Goal: Task Accomplishment & Management: Complete application form

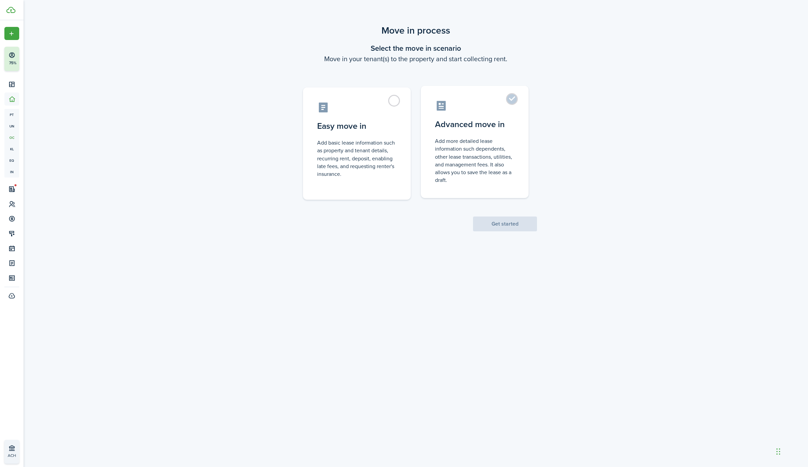
click at [465, 168] on control-radio-card-description "Add more detailed lease information such dependents, other lease transactions, …" at bounding box center [474, 160] width 79 height 47
radio input "true"
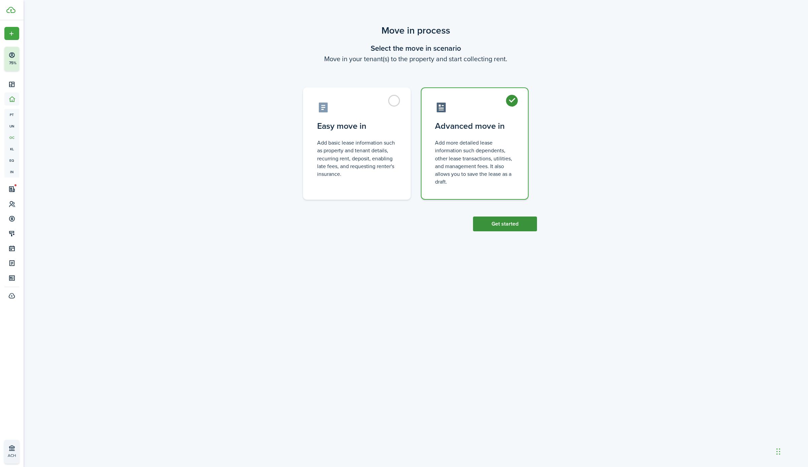
click at [515, 224] on button "Get started" at bounding box center [505, 224] width 64 height 15
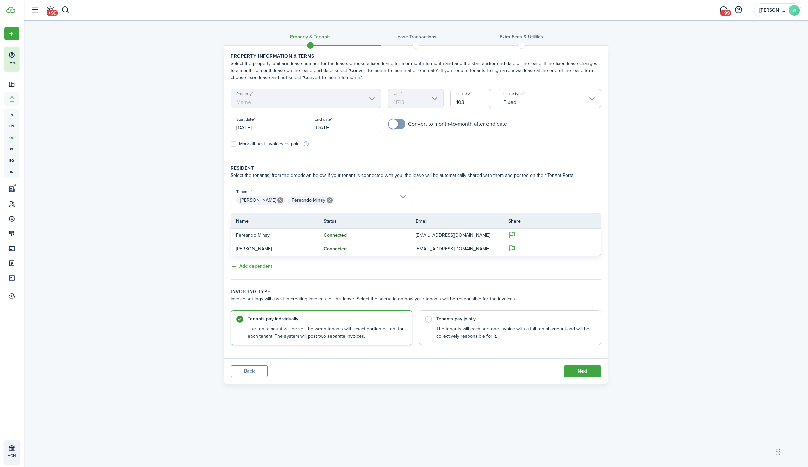
click at [353, 128] on input "[DATE]" at bounding box center [345, 124] width 72 height 19
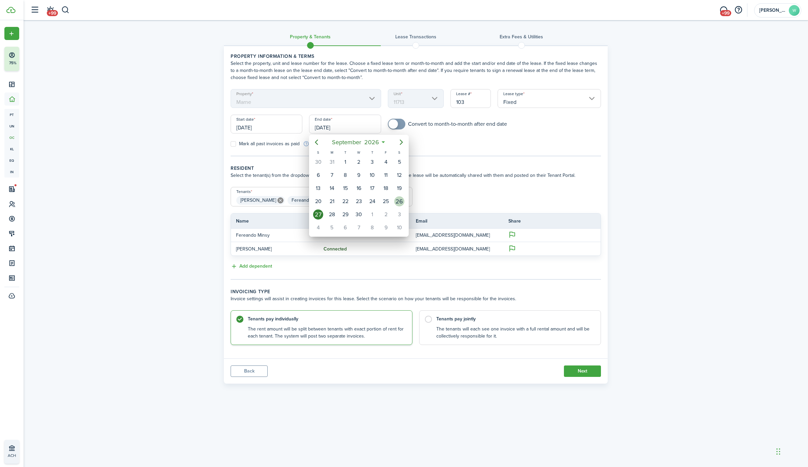
click at [405, 198] on div "26" at bounding box center [398, 201] width 13 height 13
type input "[DATE]"
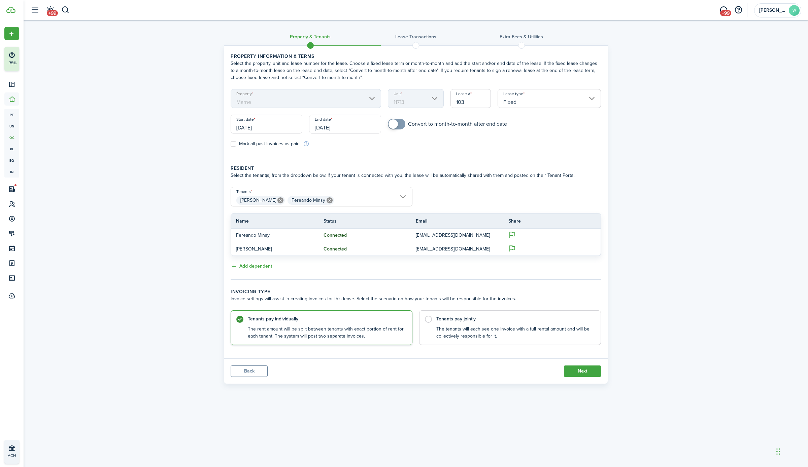
checkbox input "true"
click at [395, 125] on span at bounding box center [392, 123] width 9 height 9
click at [521, 309] on label "Tenants pay jointly The tenants will each see one invoice with a full rental am…" at bounding box center [510, 326] width 182 height 35
radio input "false"
radio input "true"
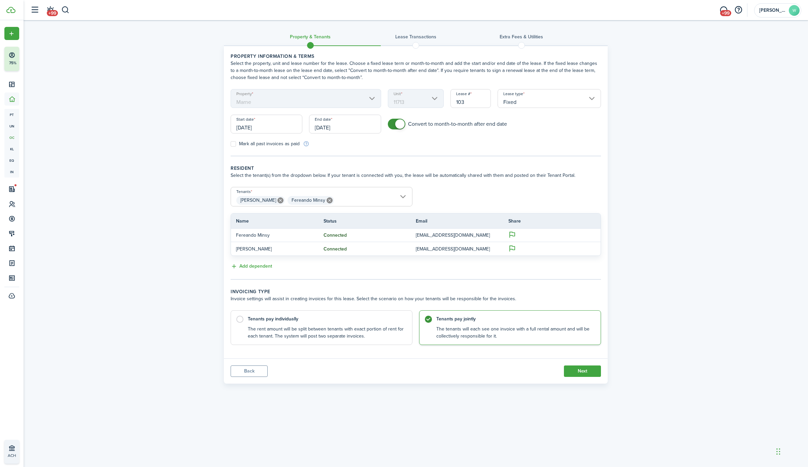
click at [506, 331] on control-radio-card-description "The tenants will each see one invoice with a full rental amount and will be col…" at bounding box center [514, 333] width 157 height 14
click at [587, 368] on button "Next" at bounding box center [582, 371] width 37 height 11
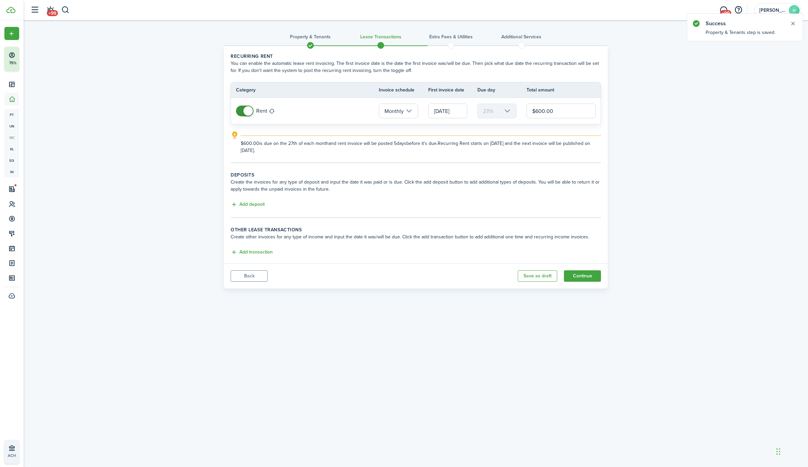
drag, startPoint x: 449, startPoint y: 118, endPoint x: 441, endPoint y: 118, distance: 8.7
click at [441, 118] on tr "Rent Monthly [DATE] 27th $600.00" at bounding box center [416, 111] width 370 height 26
type input "$800.00"
click at [249, 204] on button "Add deposit" at bounding box center [248, 205] width 34 height 8
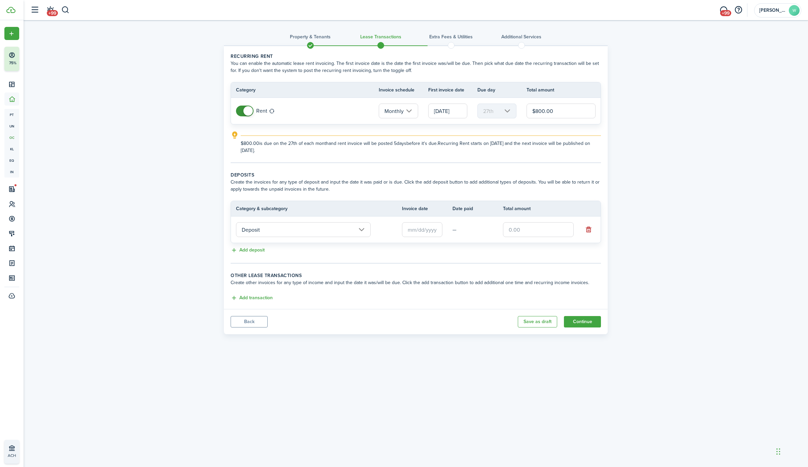
click at [543, 235] on input "text" at bounding box center [538, 229] width 71 height 15
type input "$800.00"
click at [629, 162] on div "Property & Tenants Lease Transactions Extra fees & Utilities Additional Service…" at bounding box center [416, 179] width 784 height 318
drag, startPoint x: 575, startPoint y: 113, endPoint x: 481, endPoint y: 117, distance: 94.0
click at [481, 117] on tr "Rent Monthly [DATE] 27th $800.00" at bounding box center [416, 111] width 370 height 26
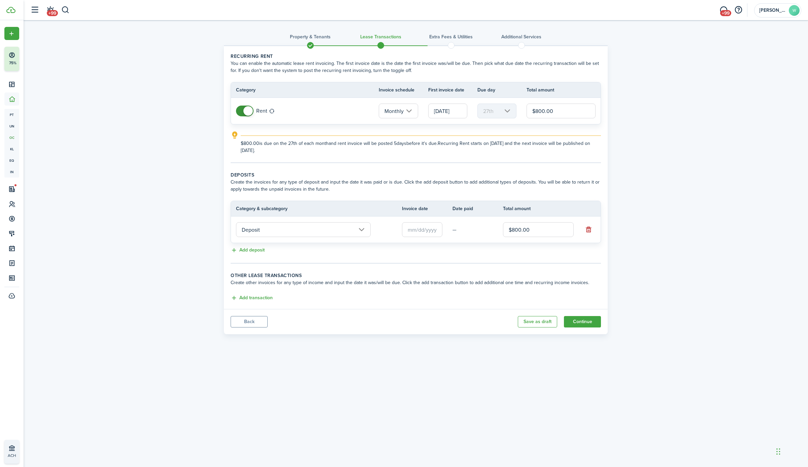
click at [573, 111] on input "$800.00" at bounding box center [560, 111] width 69 height 15
drag, startPoint x: 534, startPoint y: 125, endPoint x: 422, endPoint y: 107, distance: 113.1
click at [423, 116] on tr "Rent Monthly [DATE] 27th $800.00" at bounding box center [416, 111] width 370 height 26
click at [510, 235] on input "$800.00" at bounding box center [538, 229] width 71 height 15
drag, startPoint x: 566, startPoint y: 115, endPoint x: 403, endPoint y: 128, distance: 163.4
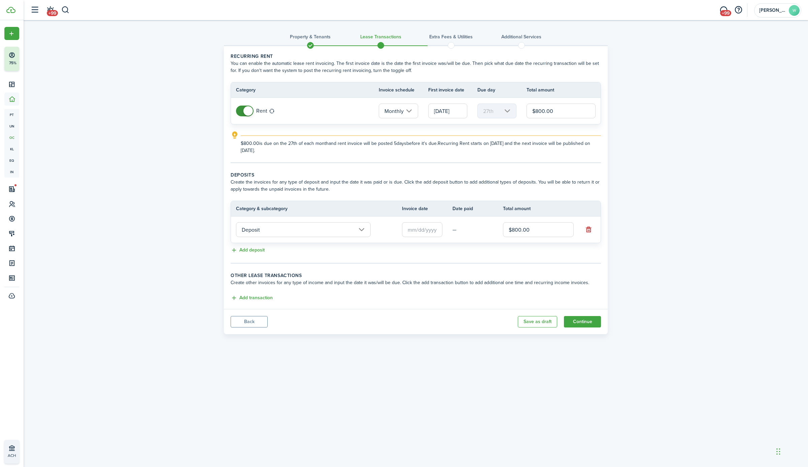
click at [403, 128] on lease-classic-rent "Recurring rent You can enable the automatic lease rent invoicing. The first inv…" at bounding box center [416, 103] width 370 height 101
click at [575, 113] on input "$800.00" at bounding box center [560, 111] width 69 height 15
type input "$1,275.00"
click at [593, 320] on button "Continue" at bounding box center [582, 321] width 37 height 11
click at [585, 320] on button "Continue" at bounding box center [582, 321] width 37 height 11
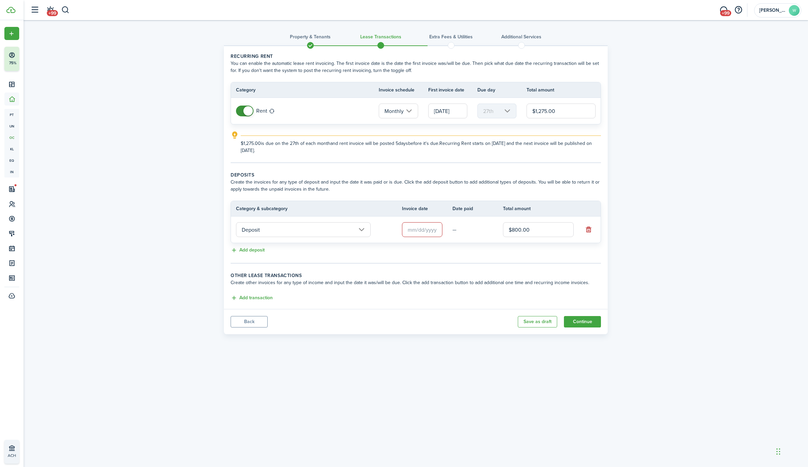
click at [415, 232] on input "text" at bounding box center [422, 229] width 40 height 15
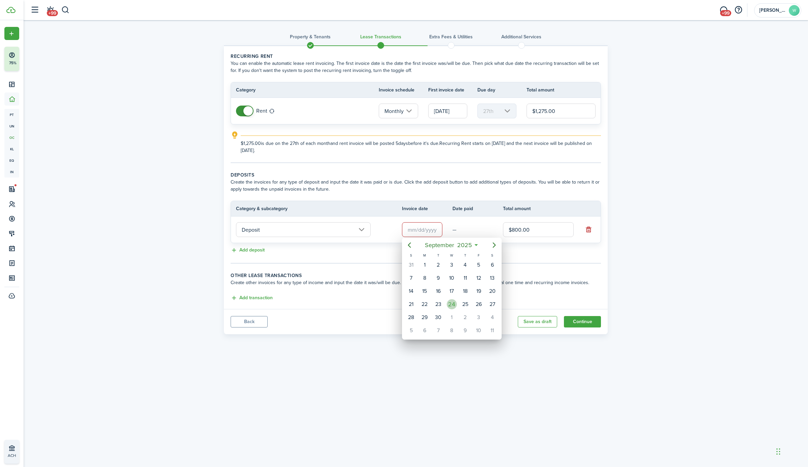
click at [453, 301] on div "24" at bounding box center [452, 305] width 10 height 10
type input "[DATE]"
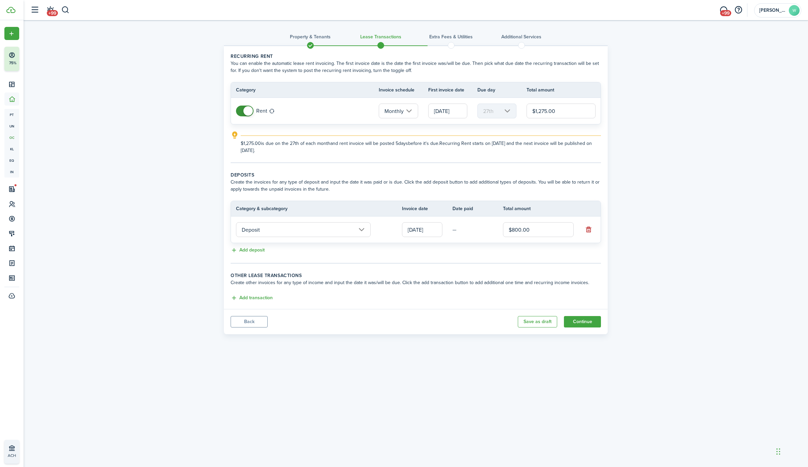
click at [447, 108] on input "[DATE]" at bounding box center [447, 111] width 39 height 15
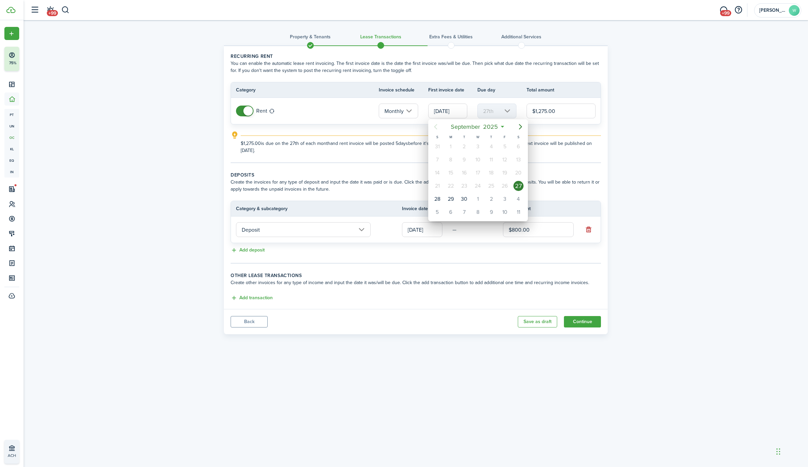
click at [447, 108] on div at bounding box center [403, 233] width 915 height 575
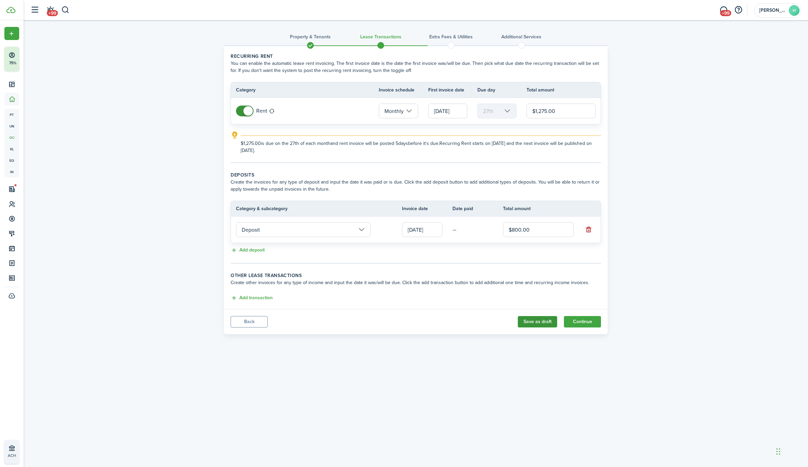
scroll to position [0, 0]
click at [454, 112] on input "[DATE]" at bounding box center [447, 111] width 39 height 15
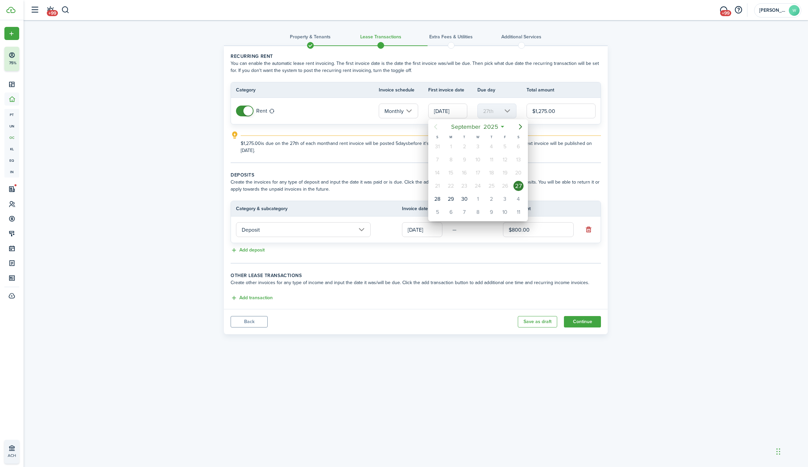
scroll to position [0, 0]
click at [479, 199] on div "1" at bounding box center [477, 199] width 10 height 10
type input "[DATE]"
type input "1st"
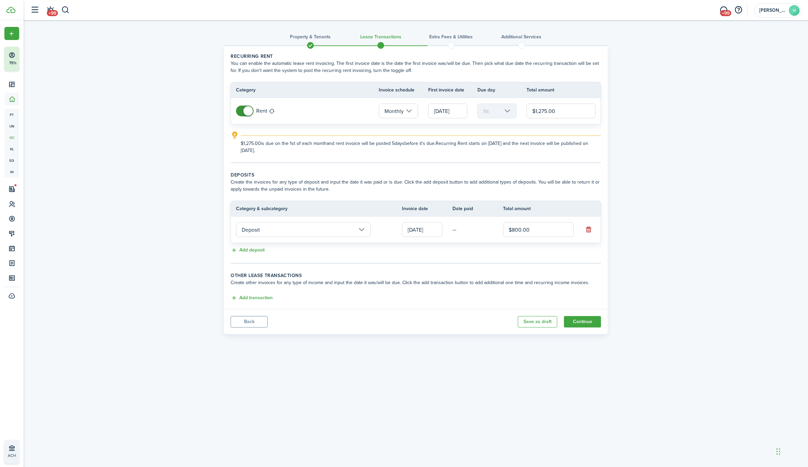
click at [446, 115] on input "[DATE]" at bounding box center [447, 111] width 39 height 15
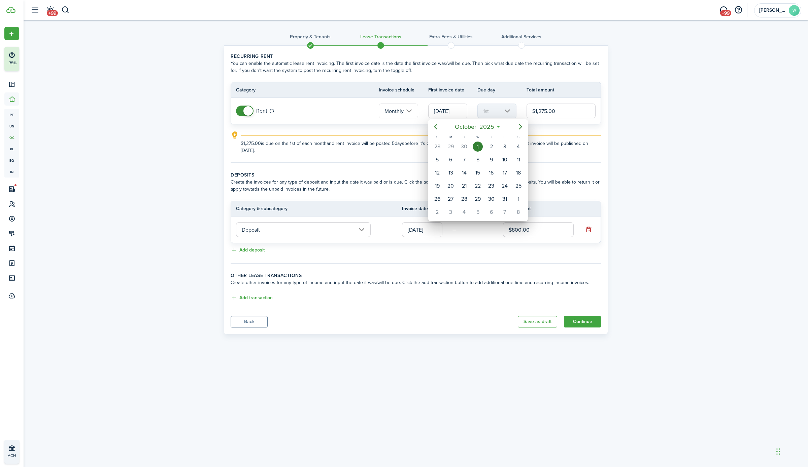
click at [469, 111] on div at bounding box center [403, 233] width 915 height 575
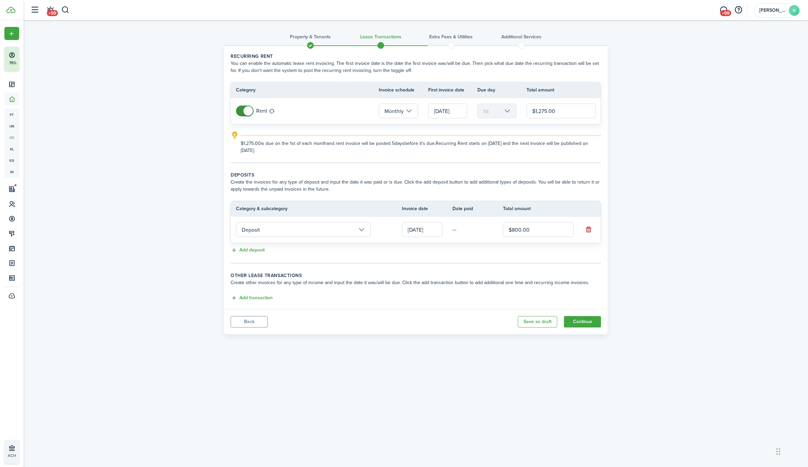
click at [569, 109] on input "$1,275.00" at bounding box center [560, 111] width 69 height 15
click at [250, 299] on button "Add transaction" at bounding box center [252, 298] width 42 height 8
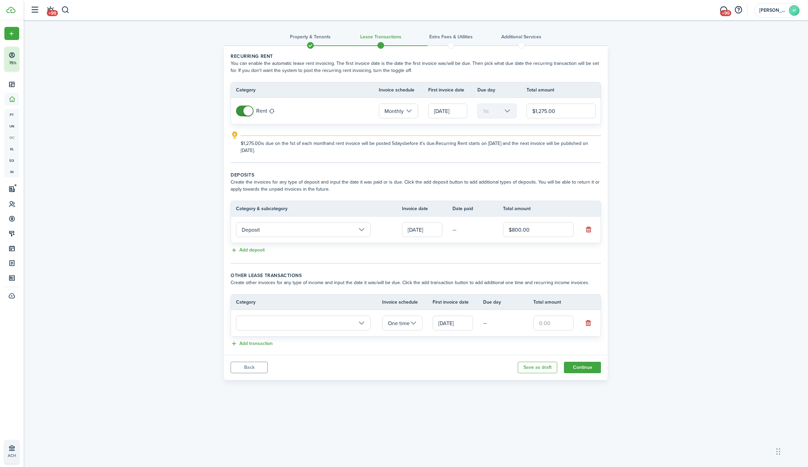
click at [328, 324] on input "text" at bounding box center [303, 323] width 135 height 15
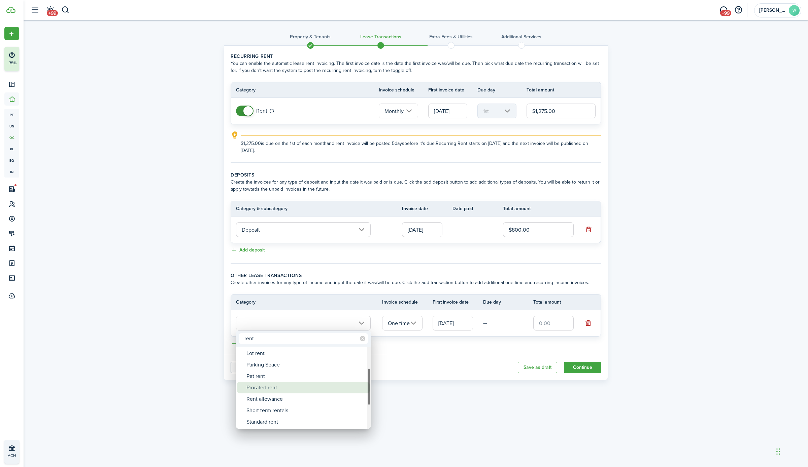
type input "rent"
click at [279, 388] on div "Prorated rent" at bounding box center [305, 387] width 119 height 11
type input "Rent / Prorated rent"
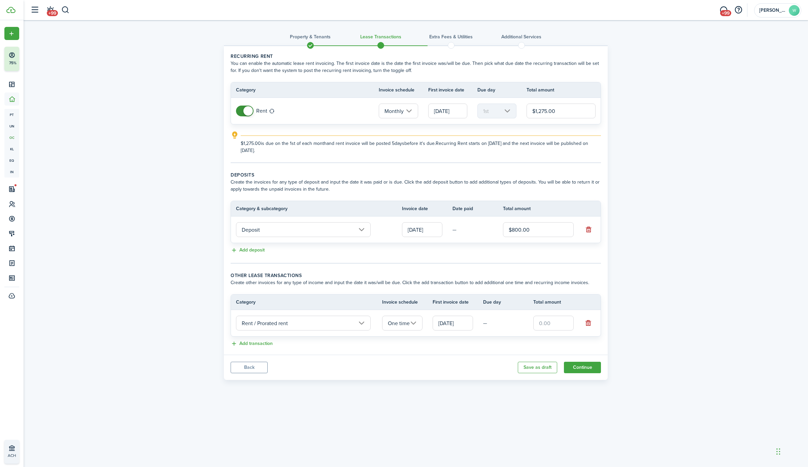
click at [459, 322] on input "[DATE]" at bounding box center [452, 323] width 40 height 15
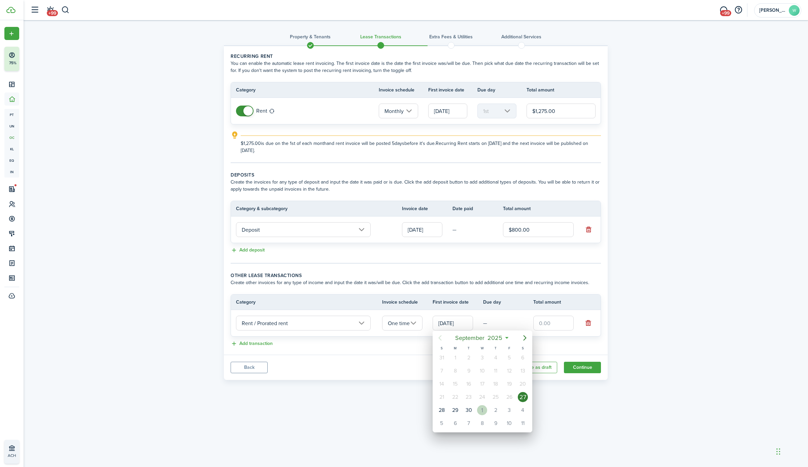
click at [481, 408] on div "1" at bounding box center [482, 411] width 10 height 10
type input "[DATE]"
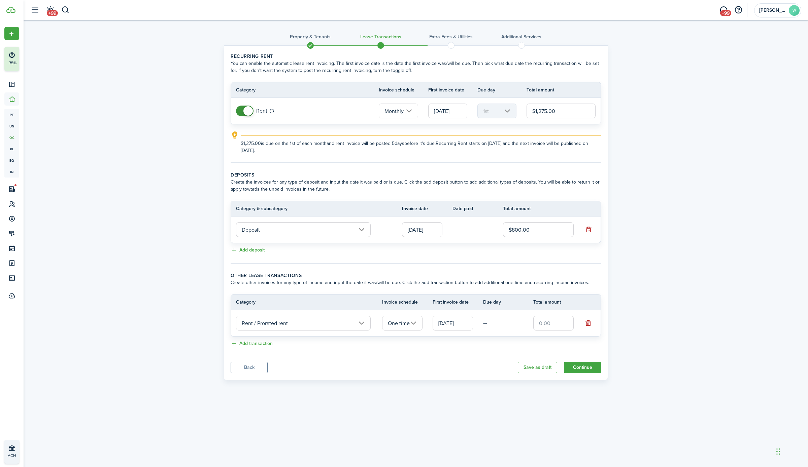
click at [547, 319] on input "text" at bounding box center [553, 323] width 40 height 15
click at [561, 323] on input "text" at bounding box center [553, 323] width 40 height 15
type input "$"
type input "$170.00"
click at [577, 367] on button "Continue" at bounding box center [582, 367] width 37 height 11
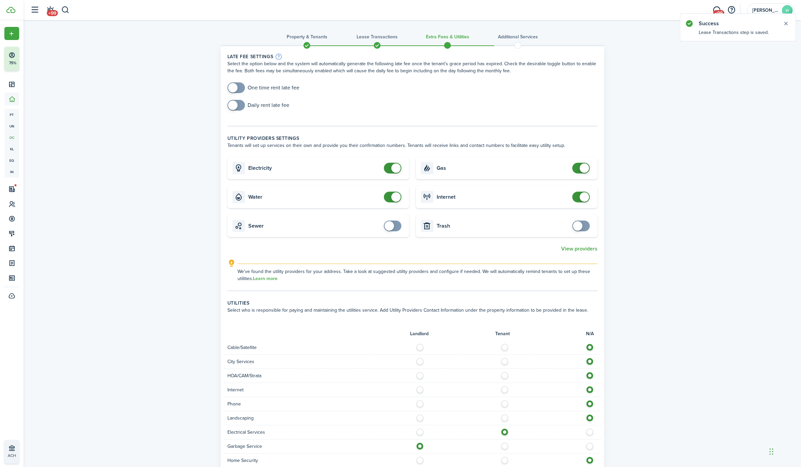
click at [244, 112] on div "Daily rent late fee" at bounding box center [412, 108] width 377 height 17
click at [232, 78] on lease-classic-late-fee "Late fee settings Select the option below and the system will automatically gen…" at bounding box center [412, 85] width 370 height 65
click at [236, 93] on div "One time rent late fee" at bounding box center [412, 90] width 377 height 17
click at [252, 87] on input "checkbox" at bounding box center [263, 87] width 72 height 11
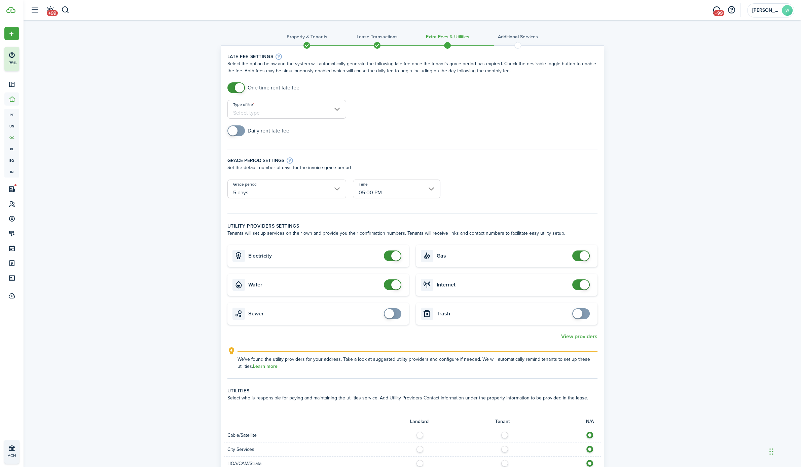
click at [243, 87] on span at bounding box center [239, 87] width 9 height 9
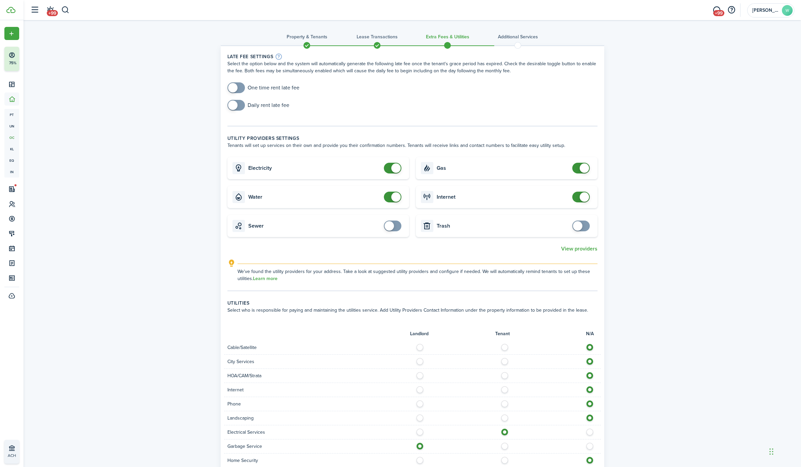
checkbox input "true"
click at [240, 85] on span at bounding box center [236, 87] width 7 height 11
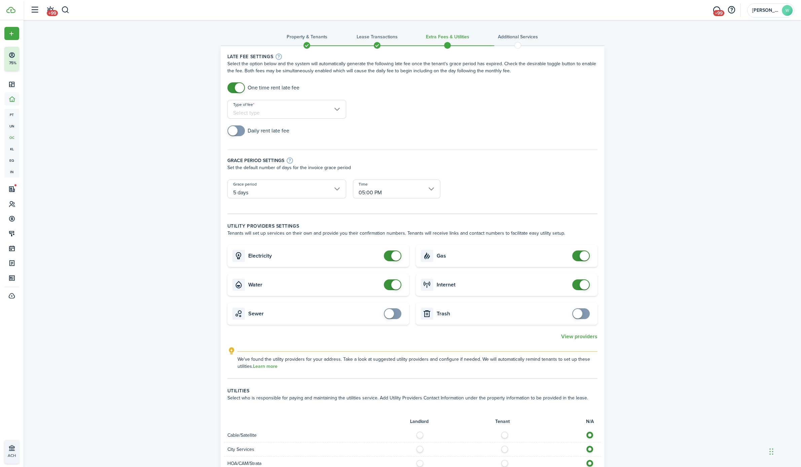
click at [251, 113] on input "Type of fee" at bounding box center [286, 109] width 119 height 19
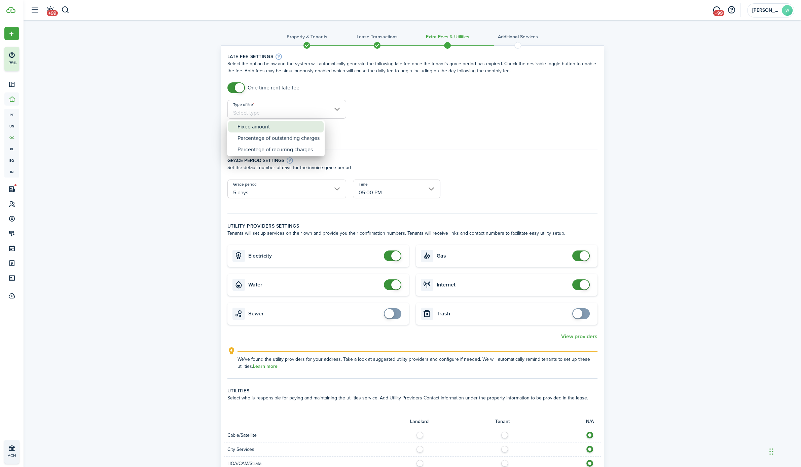
click at [279, 121] on div "Fixed amount" at bounding box center [279, 126] width 82 height 11
type input "Fixed amount"
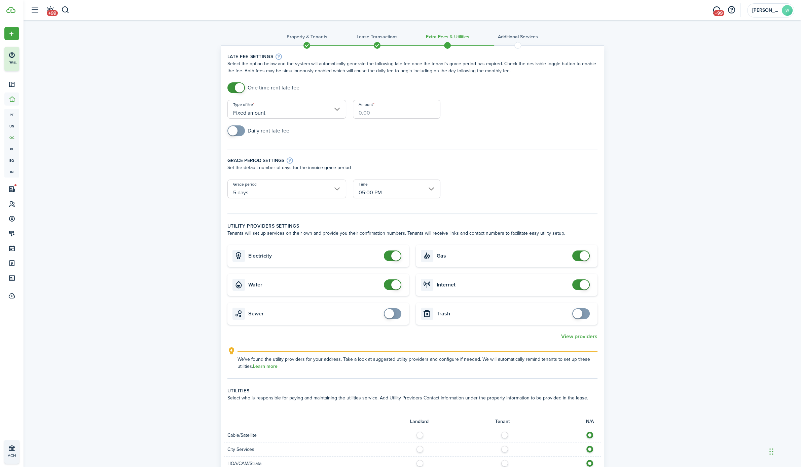
click at [394, 105] on input "Amount" at bounding box center [396, 109] width 87 height 19
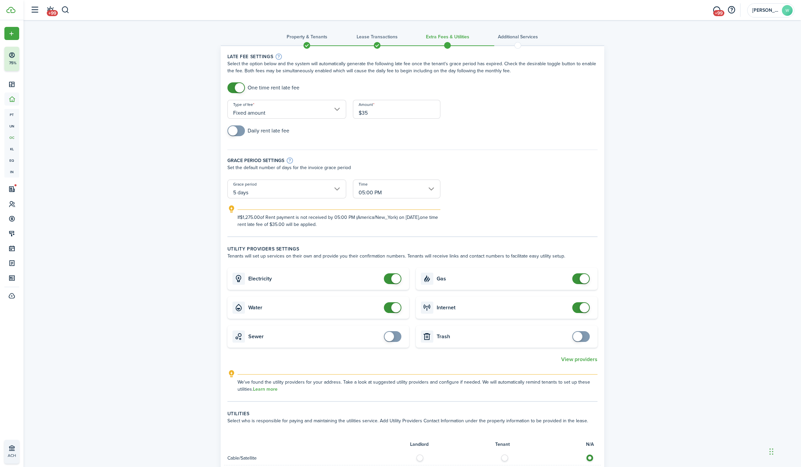
click at [270, 192] on input "5 days" at bounding box center [286, 189] width 119 height 19
type input "$35.00"
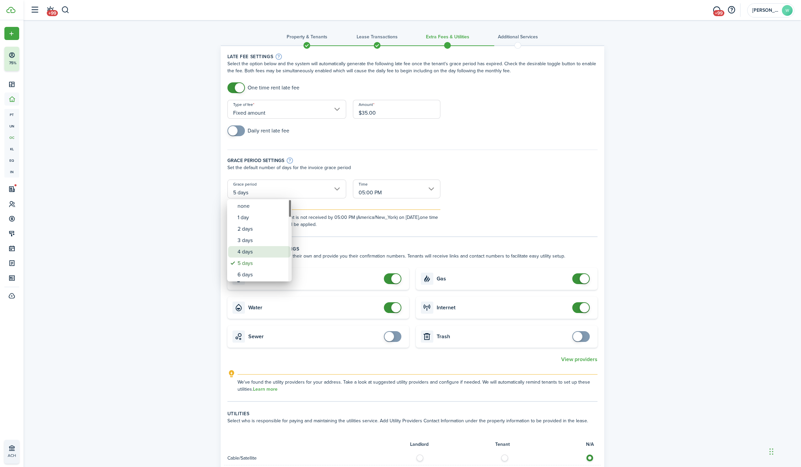
click at [251, 255] on div "4 days" at bounding box center [262, 251] width 49 height 11
type input "4 days"
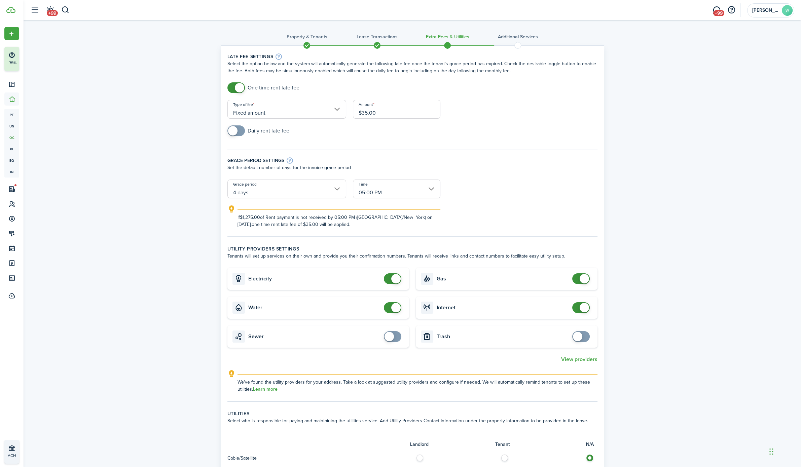
click at [423, 193] on input "05:00 PM" at bounding box center [396, 189] width 87 height 19
click at [423, 193] on div at bounding box center [400, 233] width 909 height 575
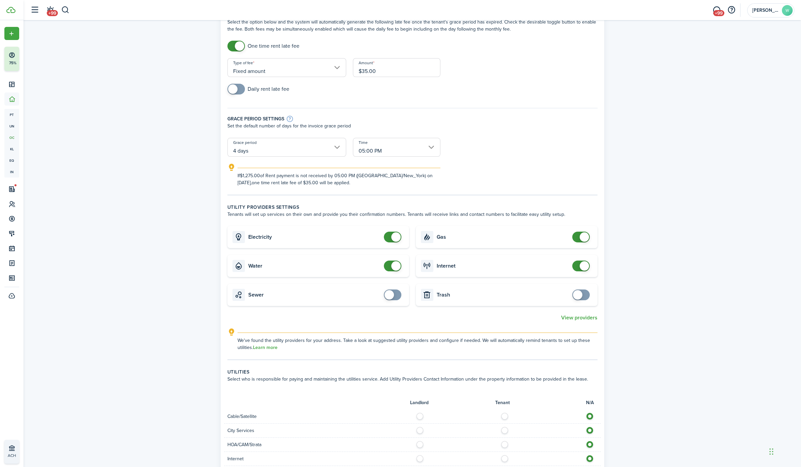
checkbox input "false"
click at [393, 270] on span at bounding box center [392, 266] width 7 height 11
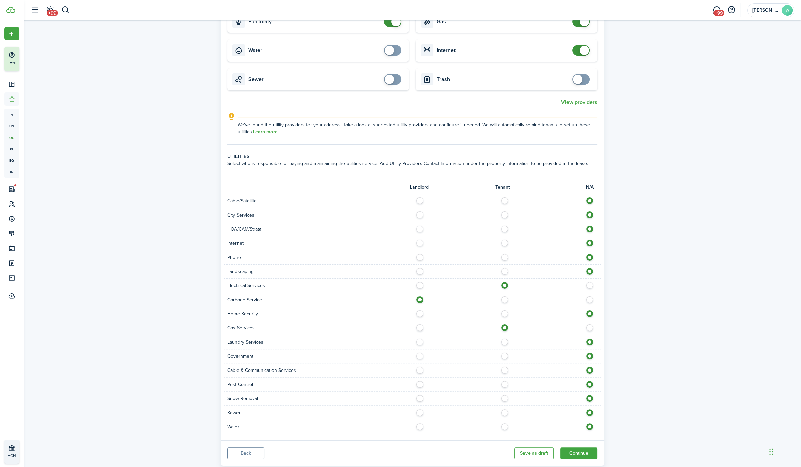
scroll to position [273, 0]
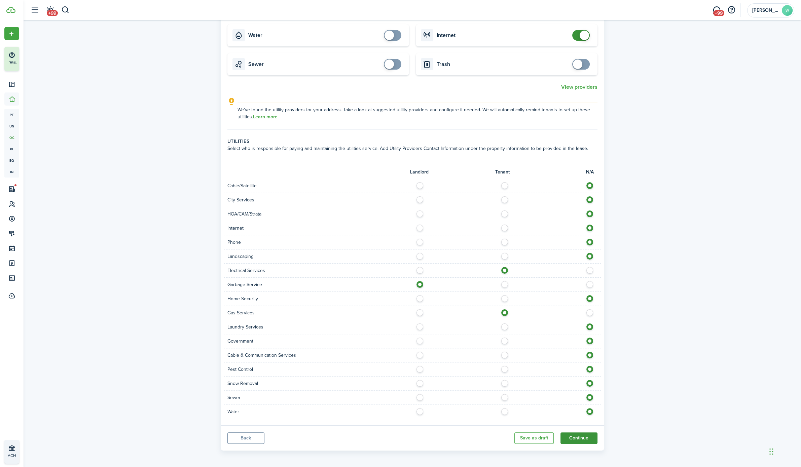
click at [570, 441] on button "Continue" at bounding box center [579, 438] width 37 height 11
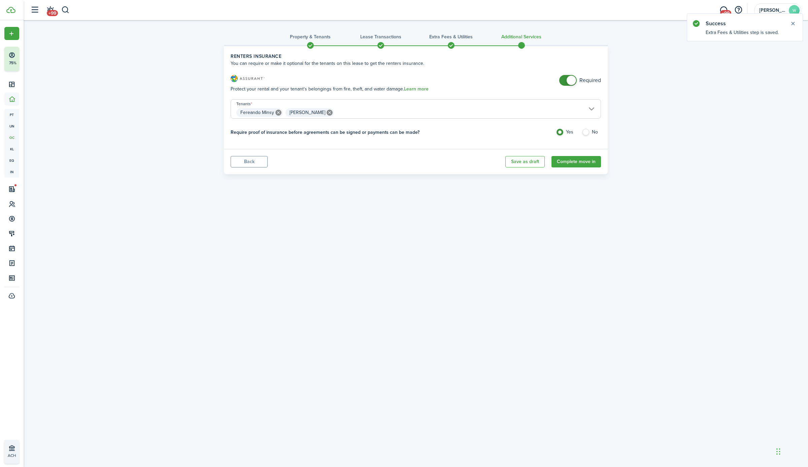
checkbox input "false"
click at [564, 81] on span at bounding box center [567, 80] width 7 height 11
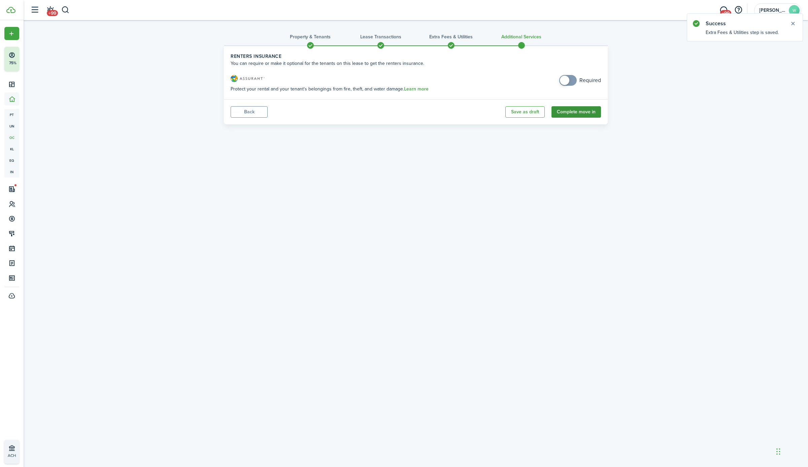
click at [575, 114] on button "Complete move in" at bounding box center [575, 111] width 49 height 11
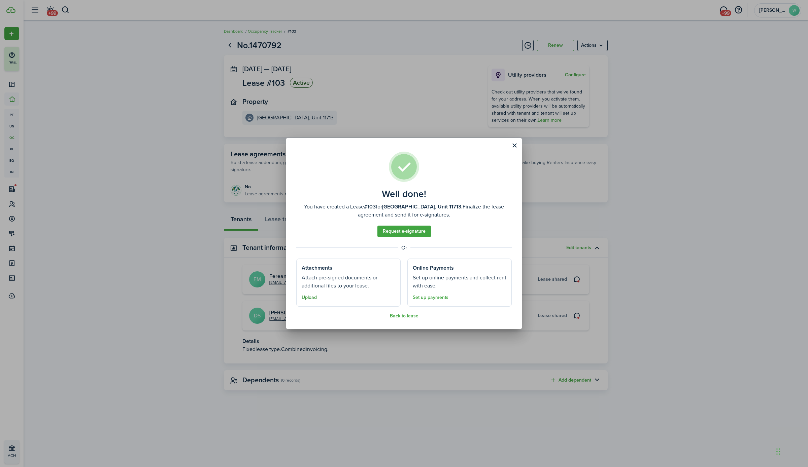
click at [304, 298] on button "Upload" at bounding box center [309, 297] width 15 height 5
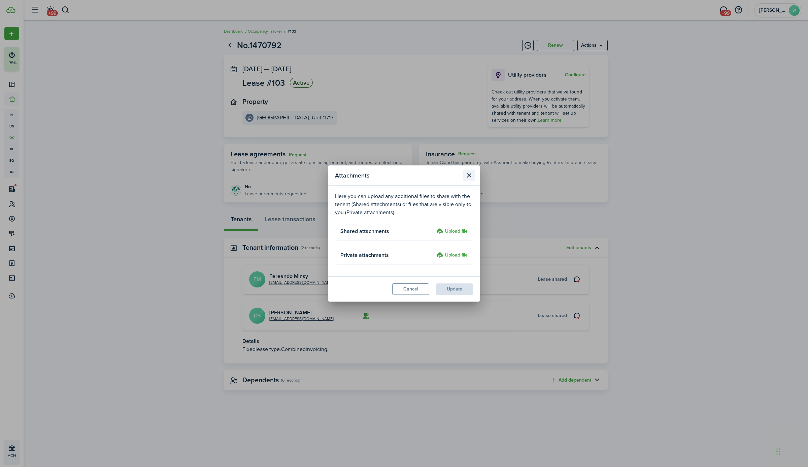
click at [466, 175] on button "Close modal" at bounding box center [468, 175] width 11 height 11
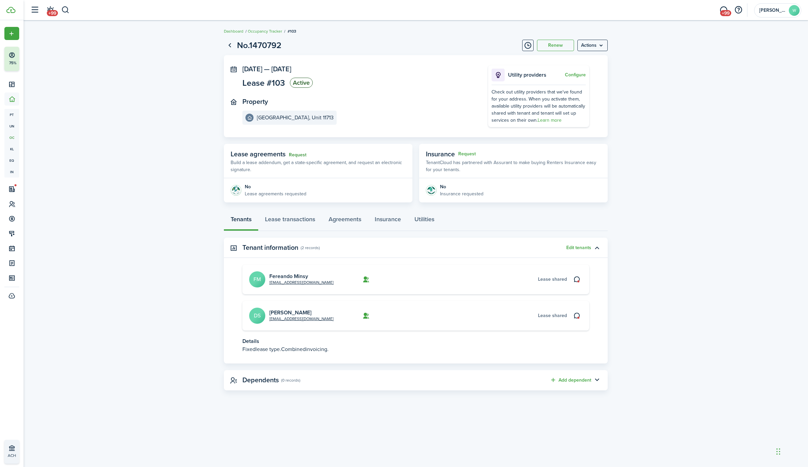
click at [303, 153] on link "Request" at bounding box center [297, 154] width 17 height 5
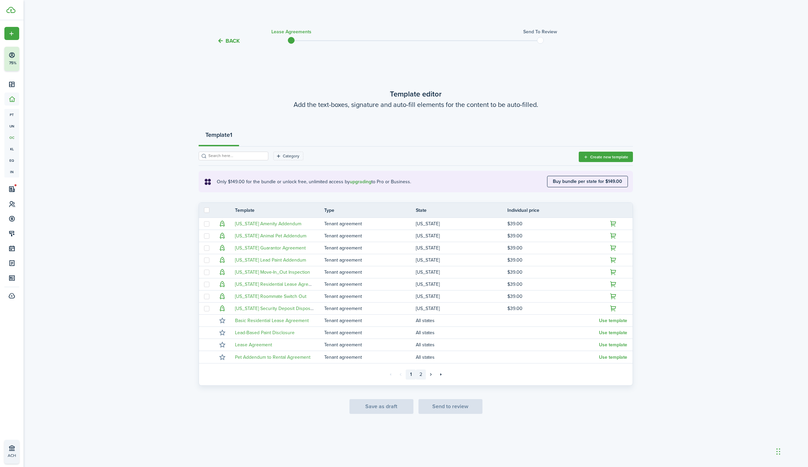
click at [422, 376] on link "2" at bounding box center [421, 375] width 10 height 10
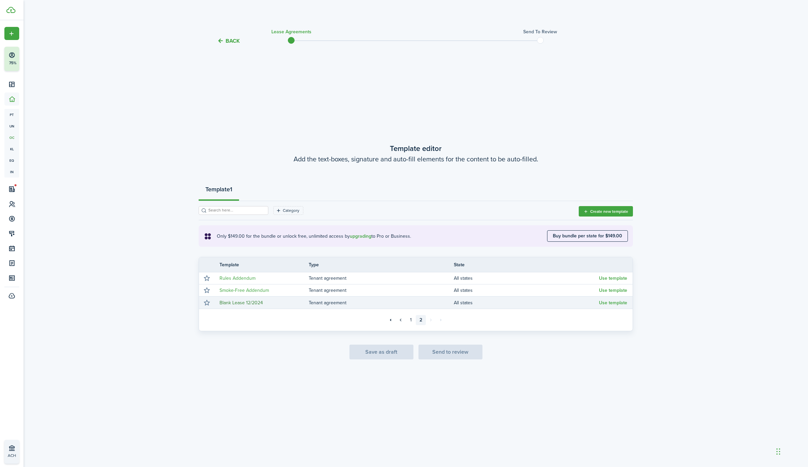
click at [248, 304] on link "Blank Lease 12/2024" at bounding box center [240, 303] width 43 height 7
